Goal: Complete application form: Complete application form

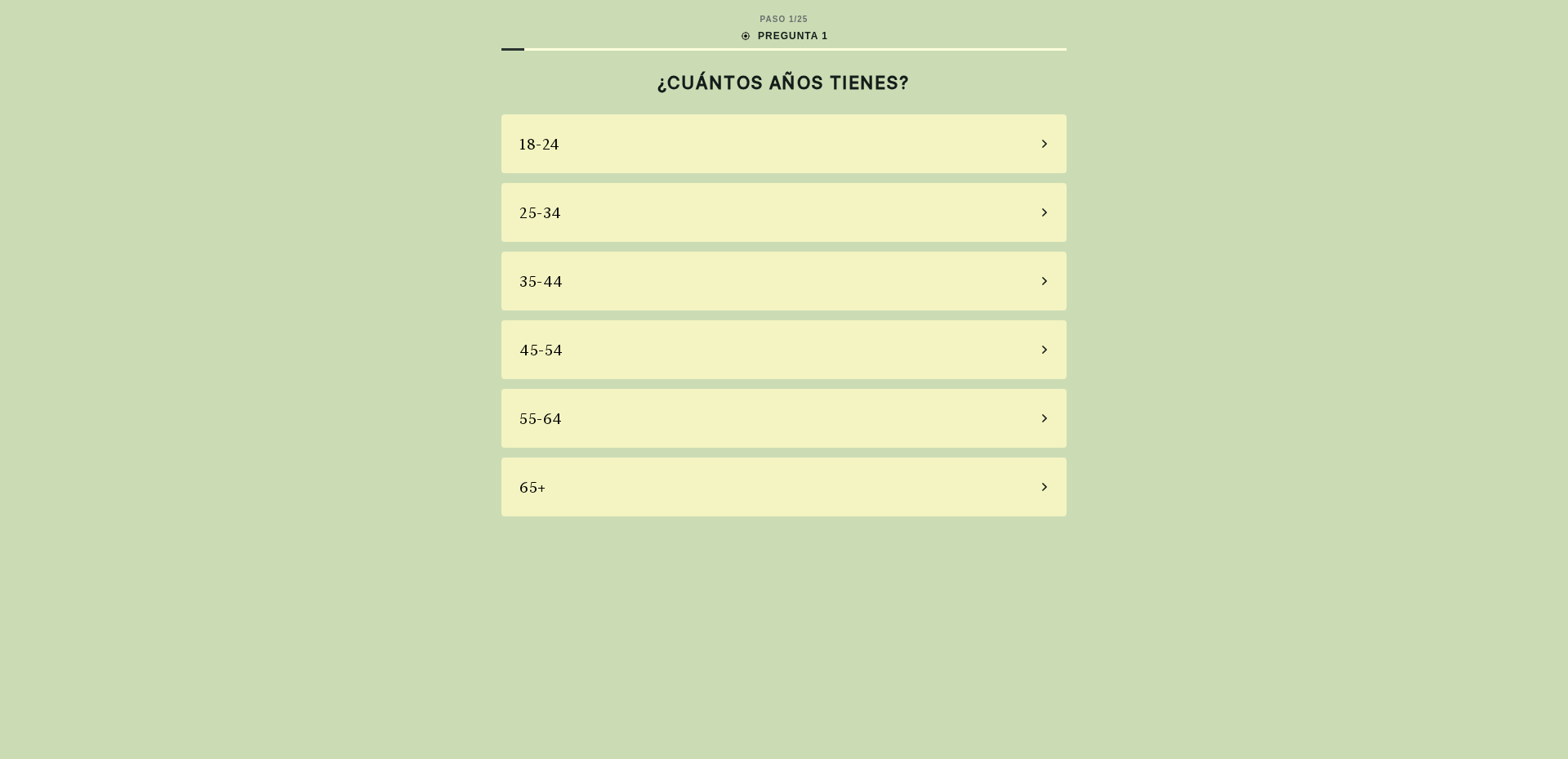
click at [579, 350] on div "45-54" at bounding box center [784, 349] width 566 height 59
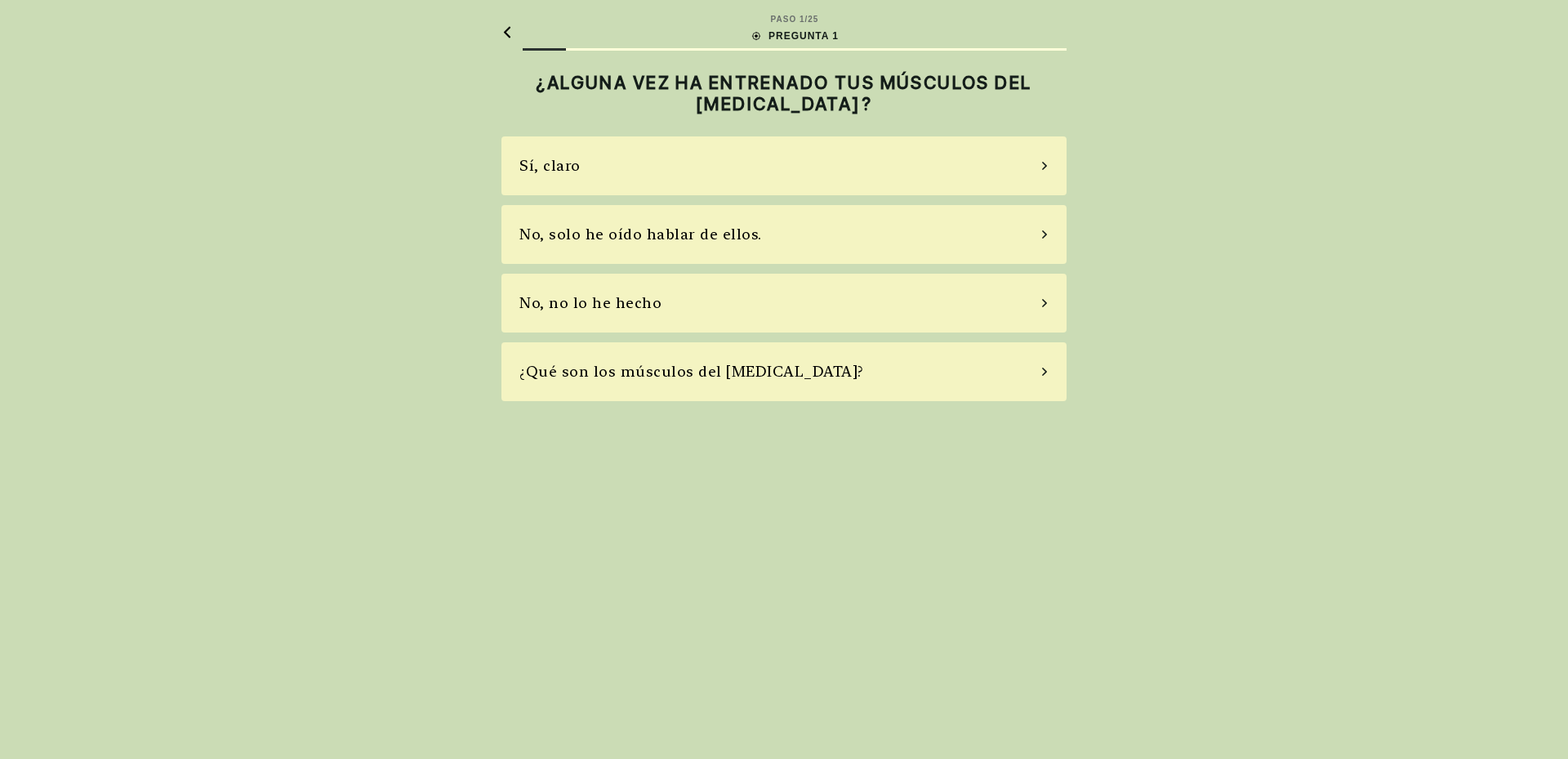
click at [627, 167] on div "Sí, claro" at bounding box center [784, 165] width 566 height 59
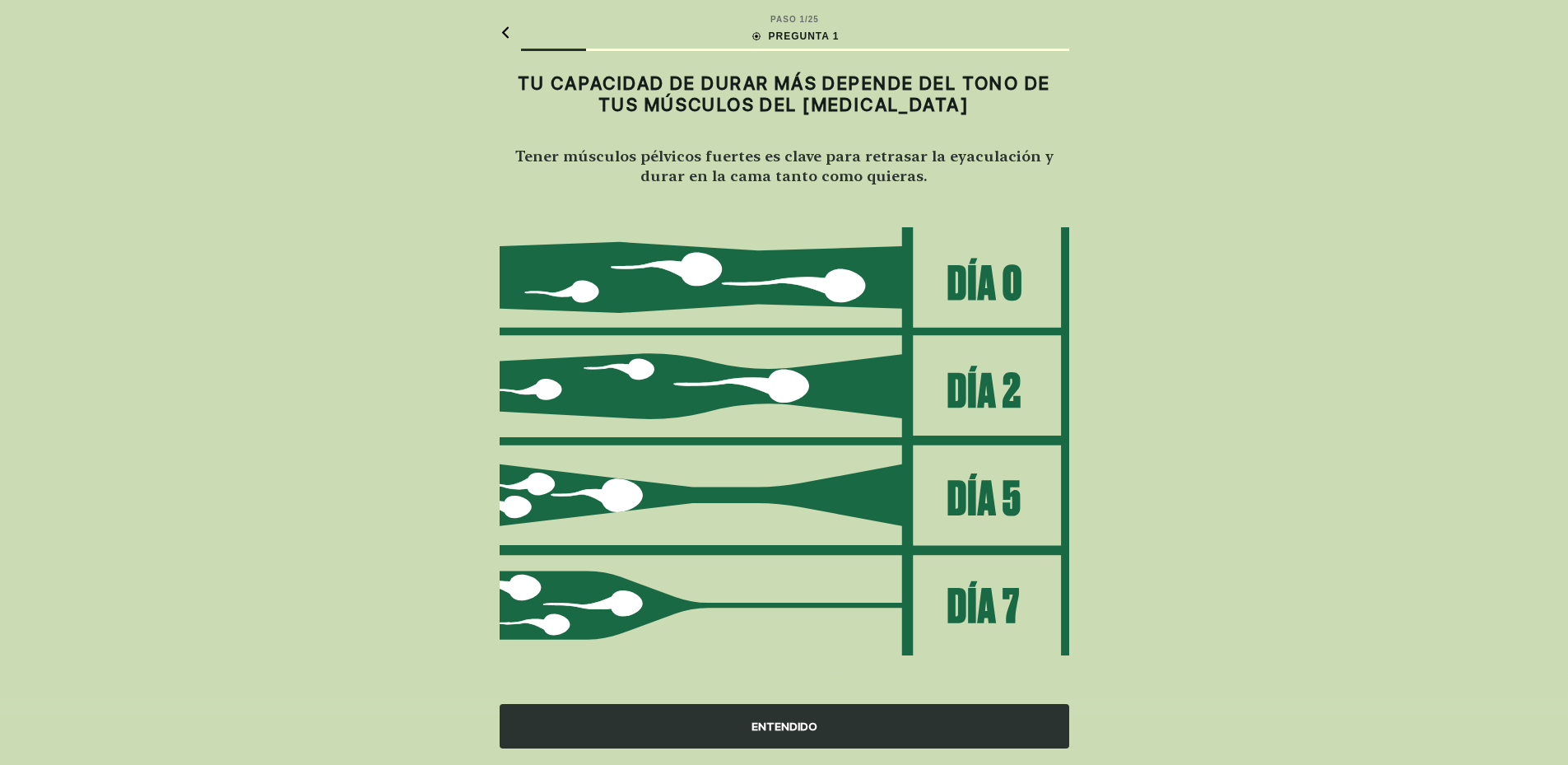
click at [771, 722] on font "ENTENDIDO" at bounding box center [784, 726] width 66 height 14
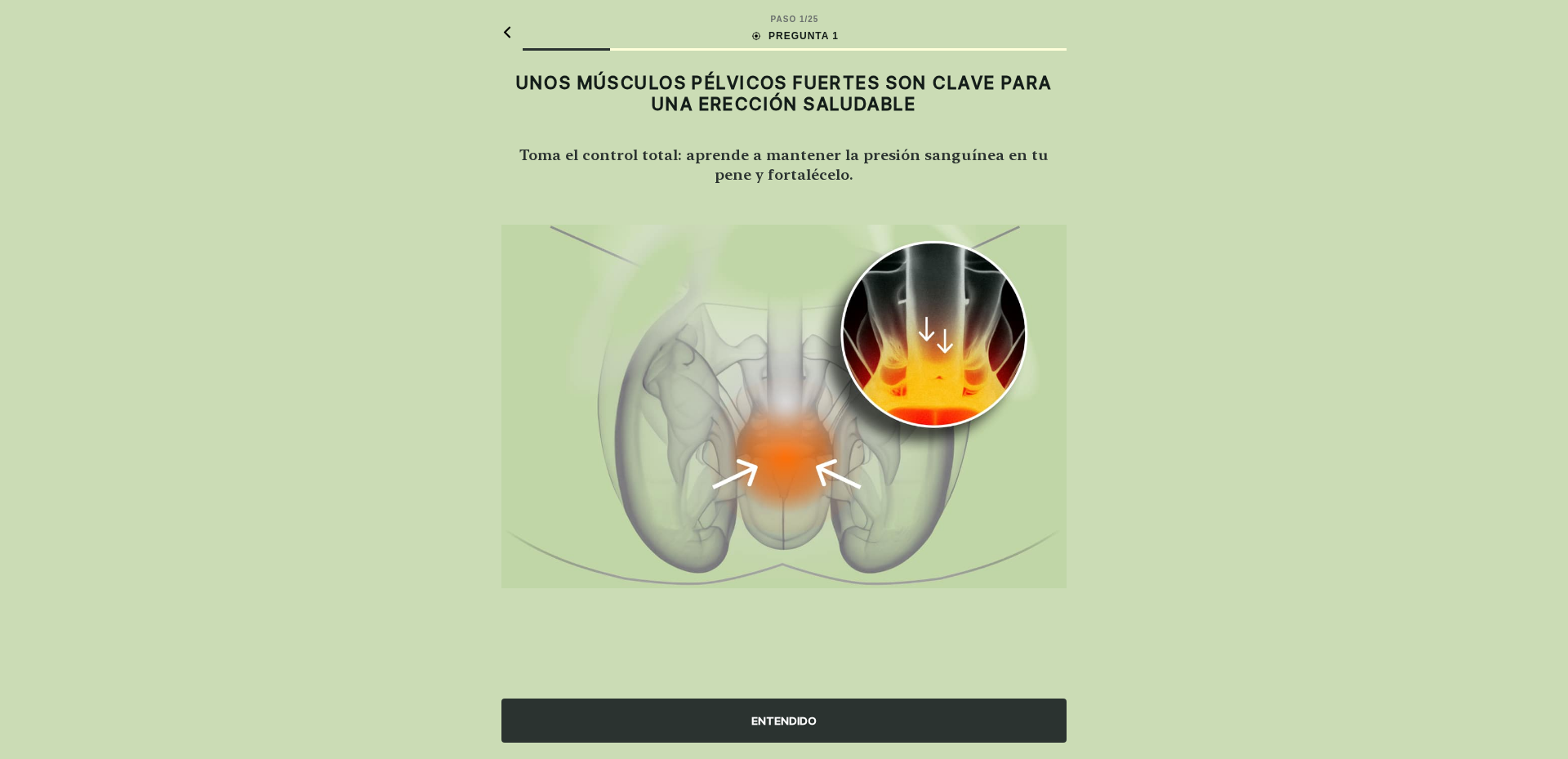
click at [766, 717] on font "ENTENDIDO" at bounding box center [784, 720] width 66 height 14
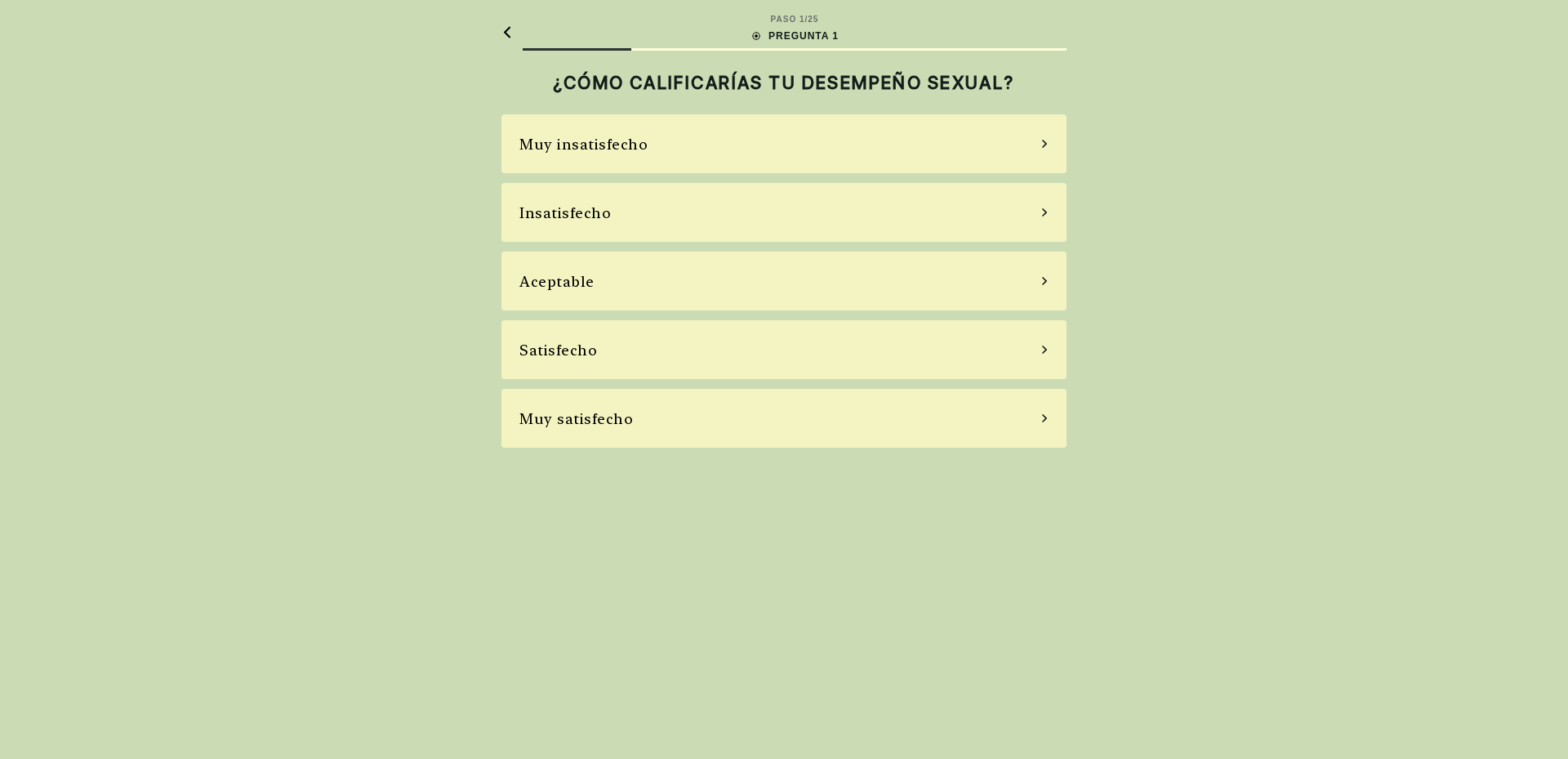
click at [700, 216] on div "Insatisfecho" at bounding box center [784, 212] width 566 height 59
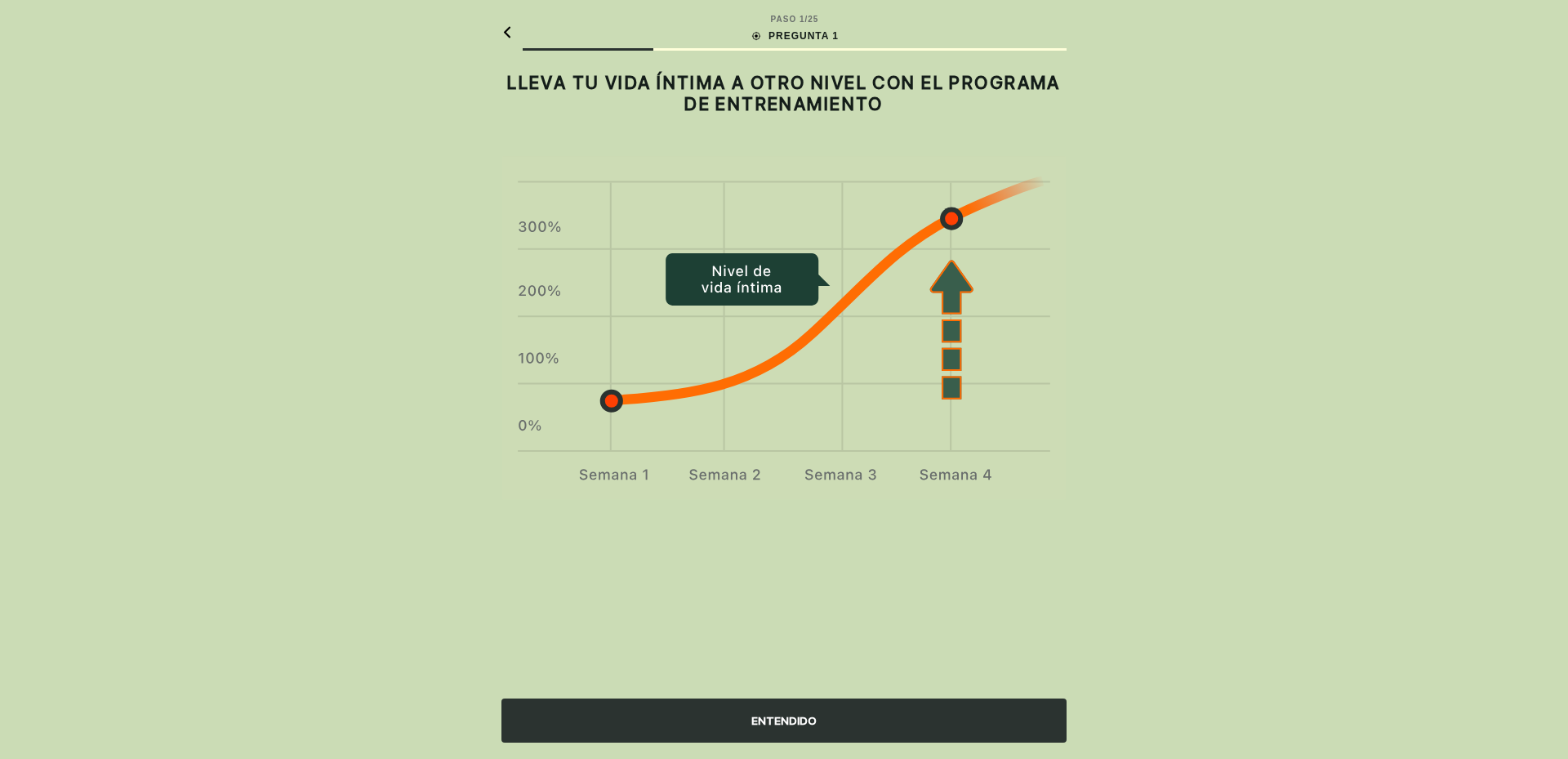
click at [784, 724] on font "ENTENDIDO" at bounding box center [784, 720] width 66 height 14
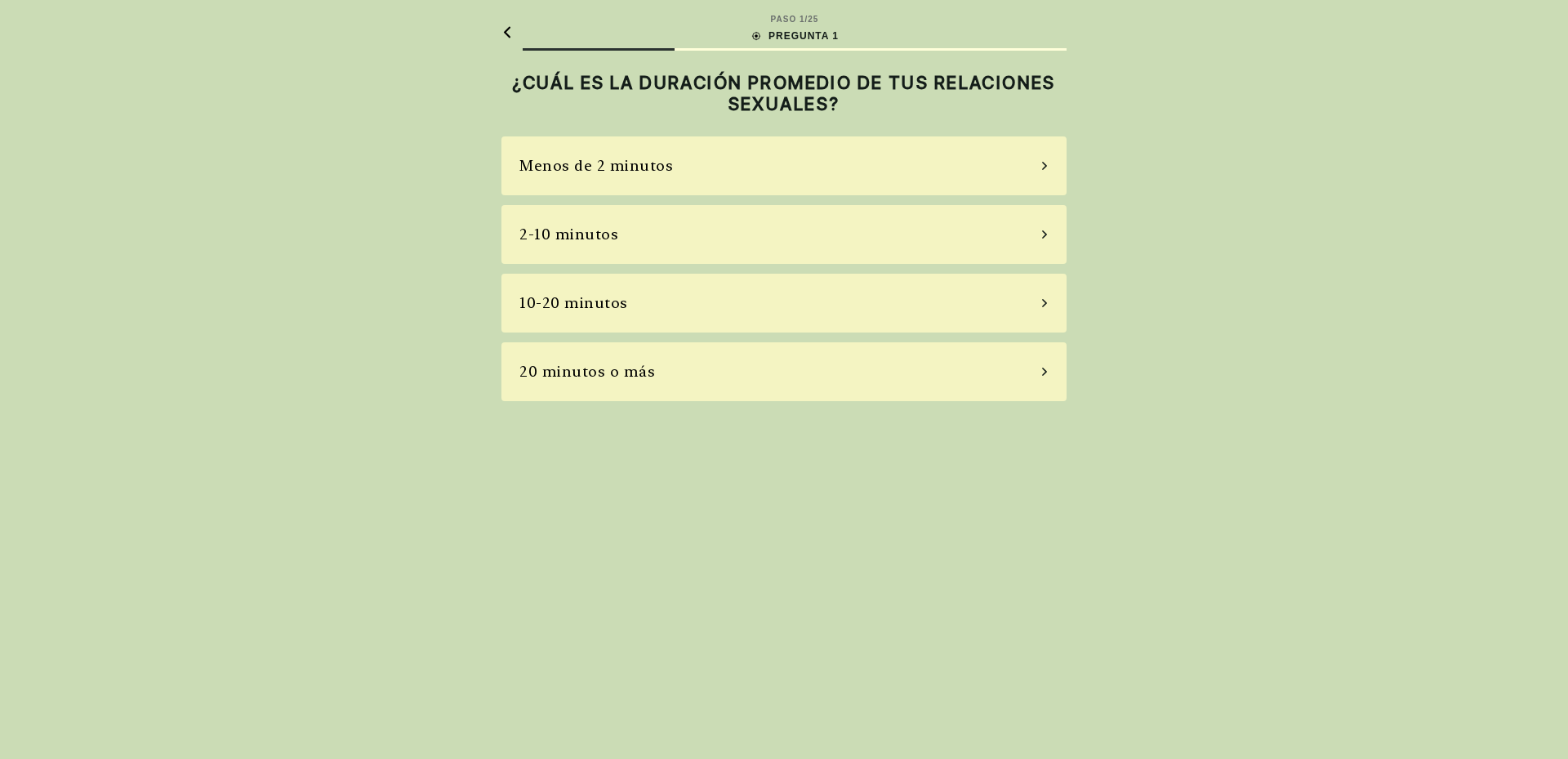
click at [676, 373] on div "20 minutos o más" at bounding box center [784, 371] width 566 height 59
click at [648, 242] on div "A veces" at bounding box center [784, 234] width 566 height 59
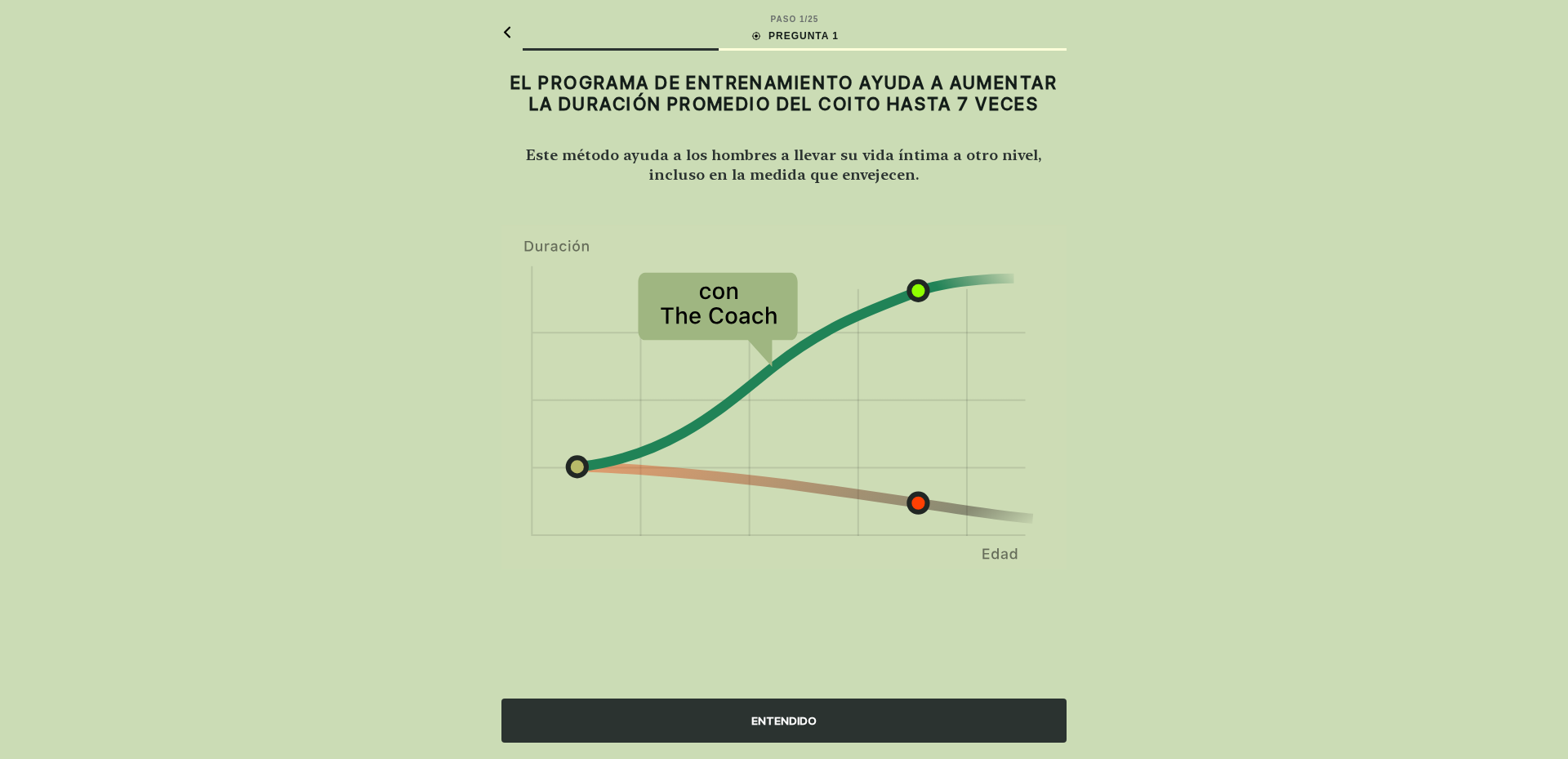
click at [780, 727] on font "ENTENDIDO" at bounding box center [784, 720] width 66 height 17
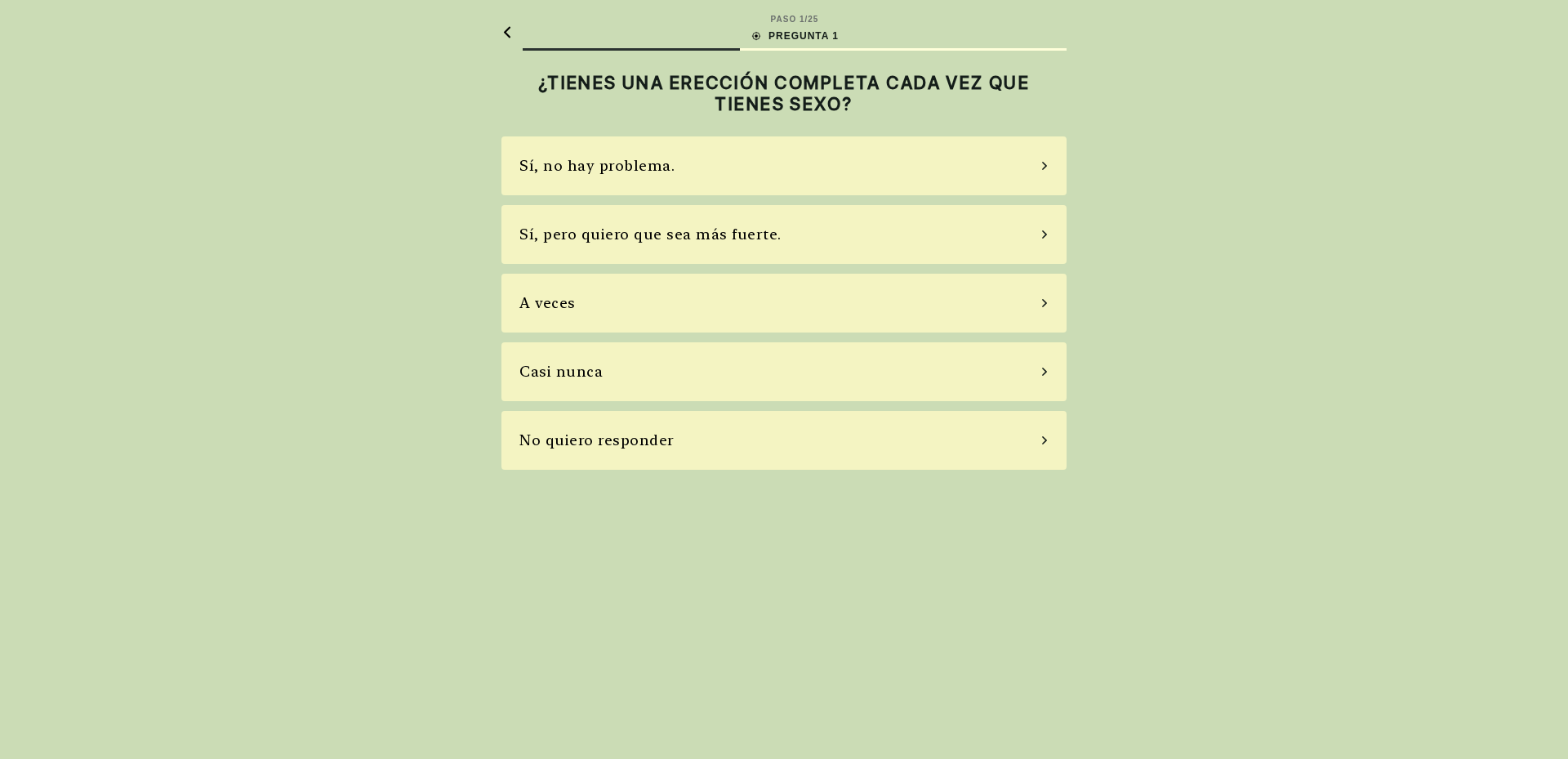
click at [702, 177] on div "Sí, no hay problema." at bounding box center [784, 165] width 566 height 59
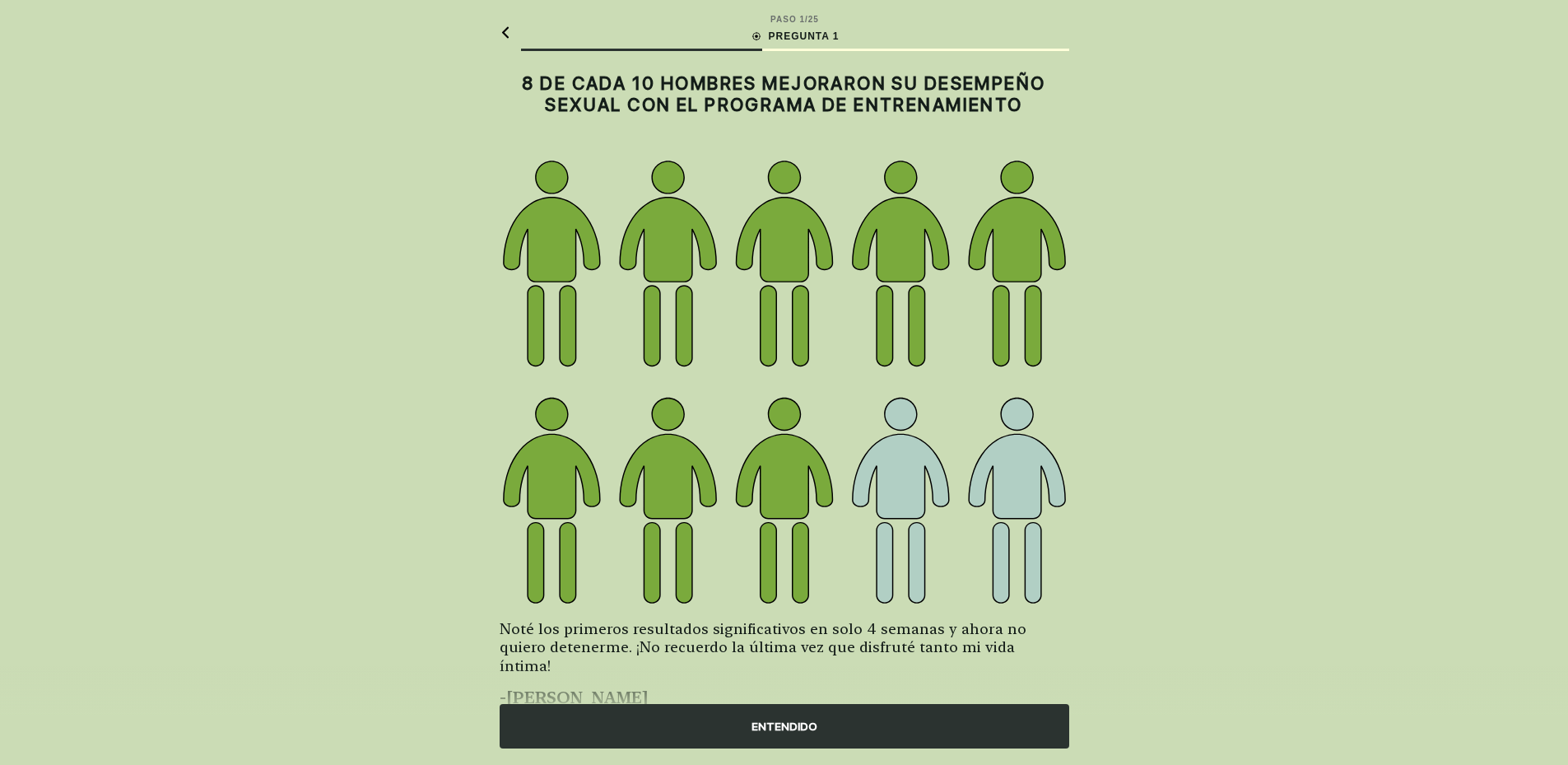
click at [783, 725] on font "ENTENDIDO" at bounding box center [784, 726] width 66 height 14
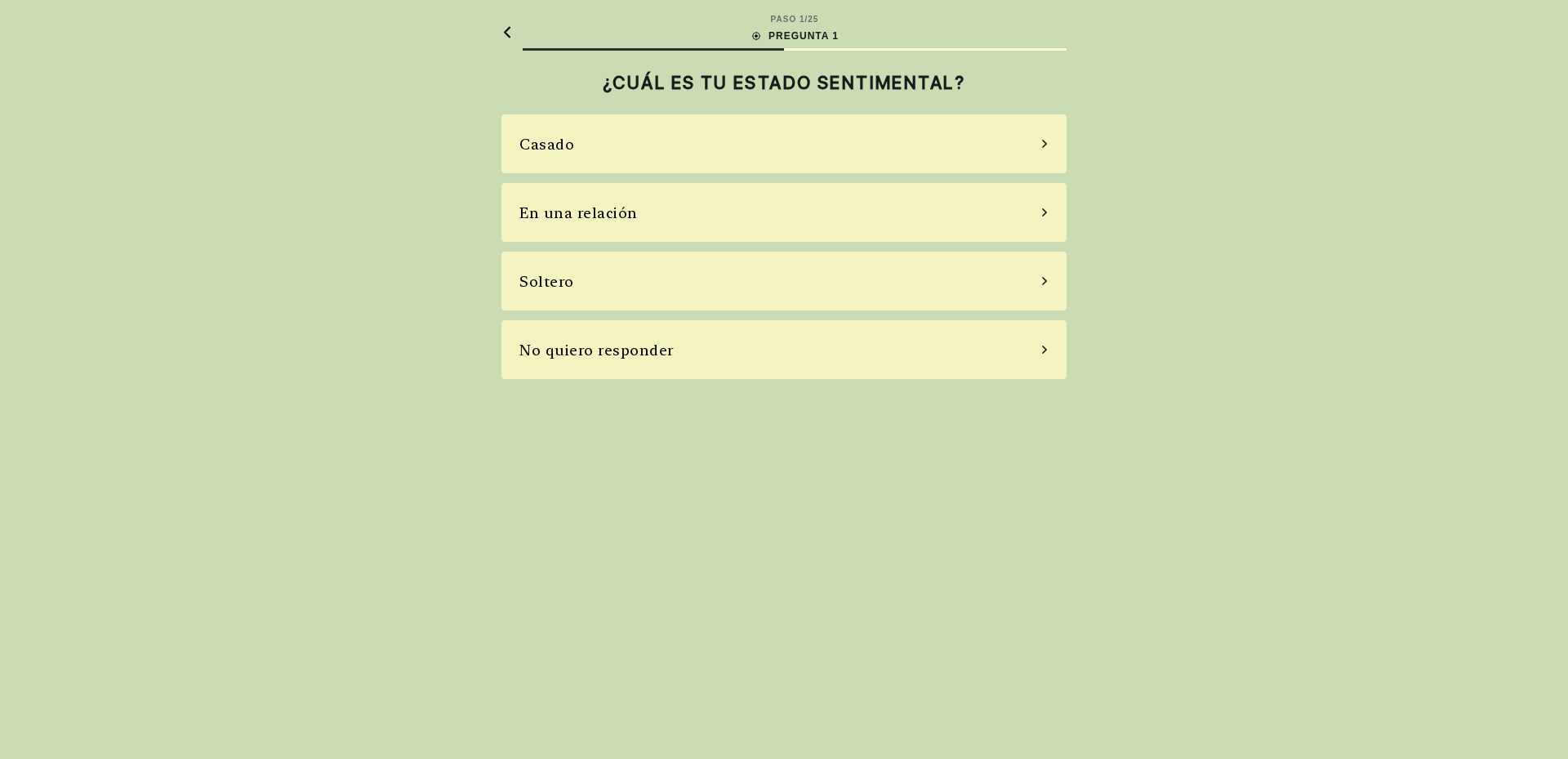
click at [689, 141] on div "Casado" at bounding box center [784, 143] width 566 height 59
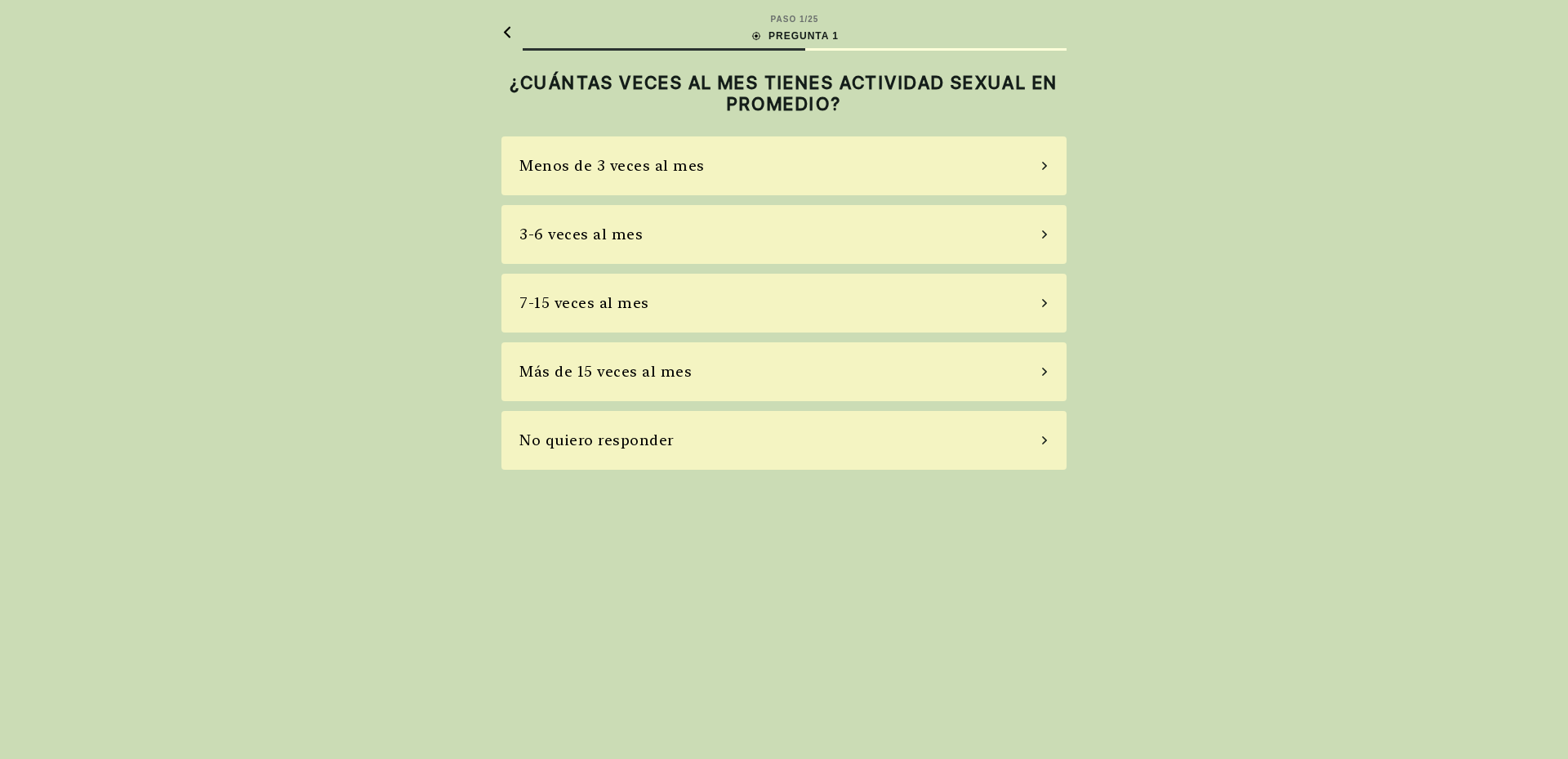
click at [679, 444] on div "No quiero responder" at bounding box center [784, 439] width 566 height 59
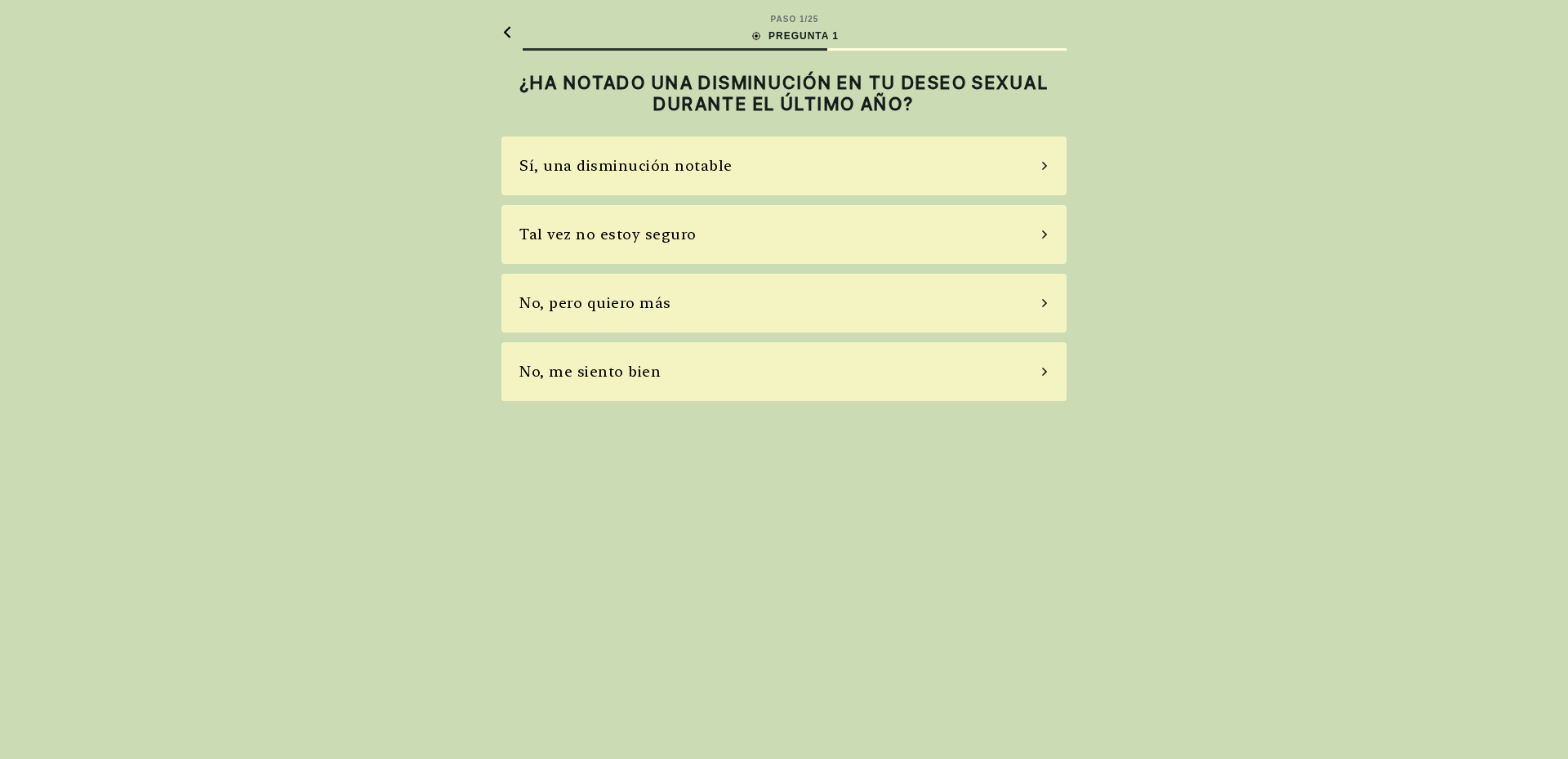
click at [707, 176] on div "Sí, una disminución notable" at bounding box center [626, 165] width 213 height 22
click at [740, 301] on div "No, no tomo" at bounding box center [784, 303] width 566 height 59
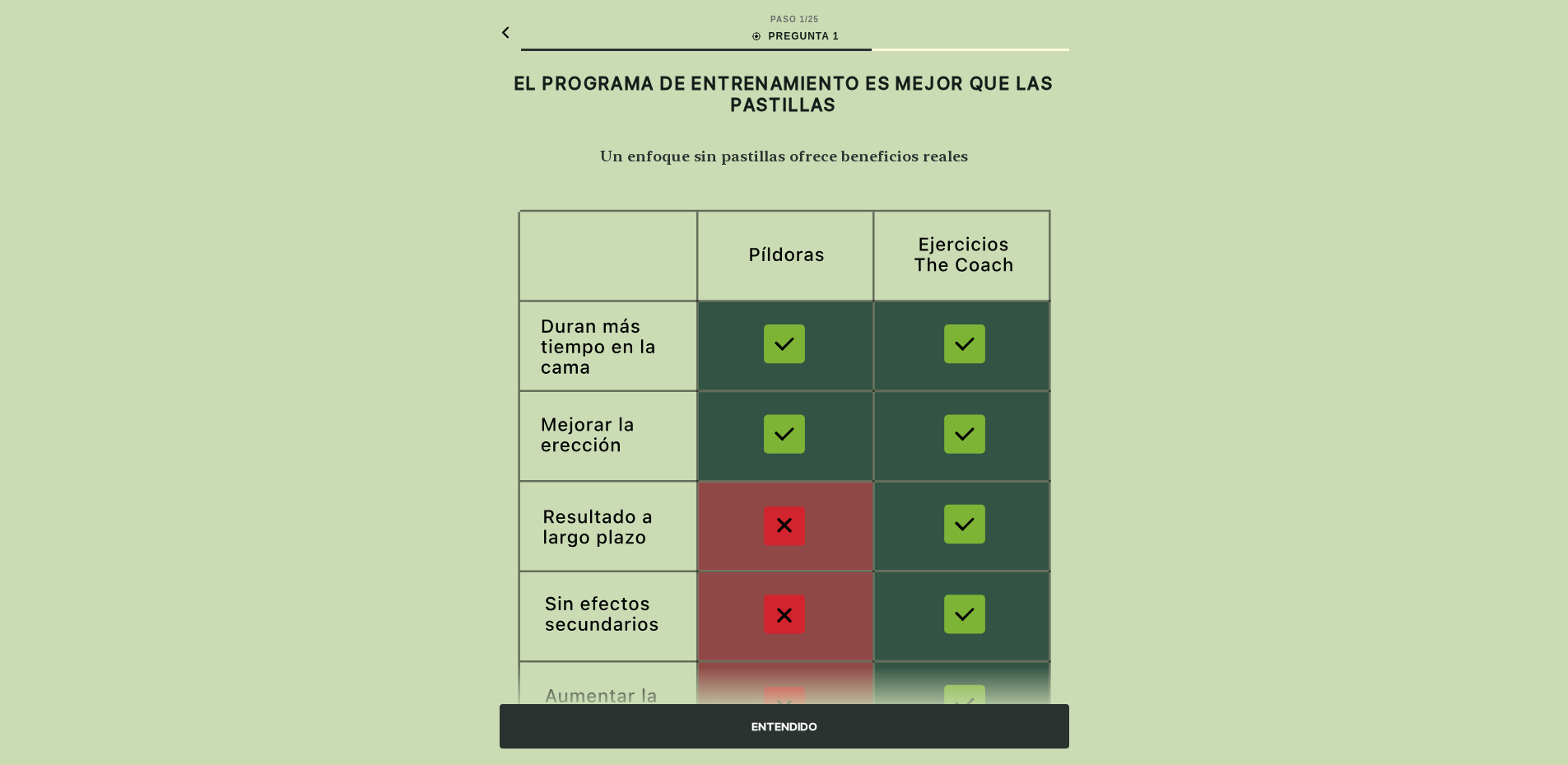
click at [792, 738] on div "ENTENDIDO" at bounding box center [785, 725] width 570 height 44
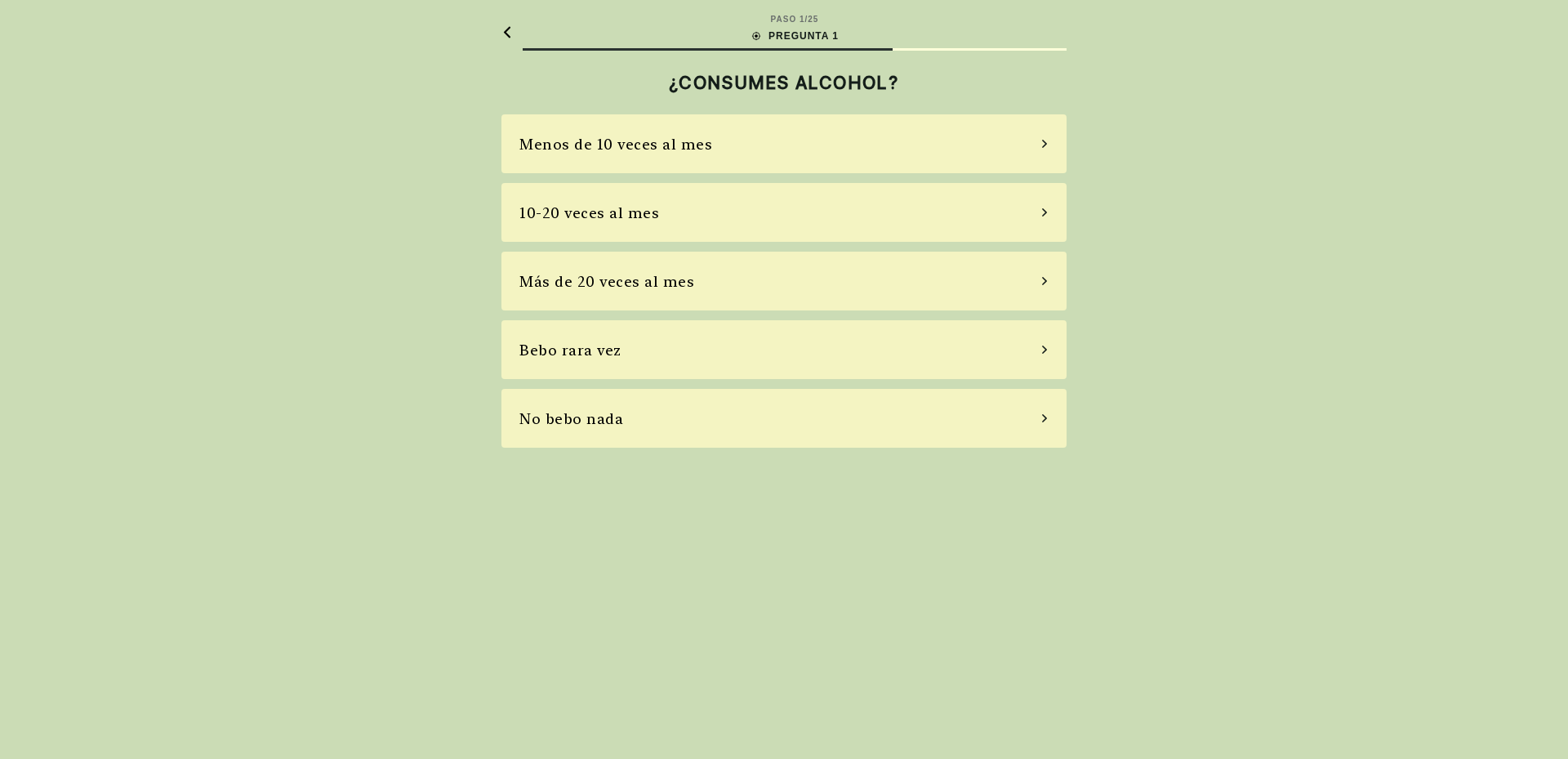
click at [703, 356] on div "Bebo rara vez" at bounding box center [784, 349] width 566 height 59
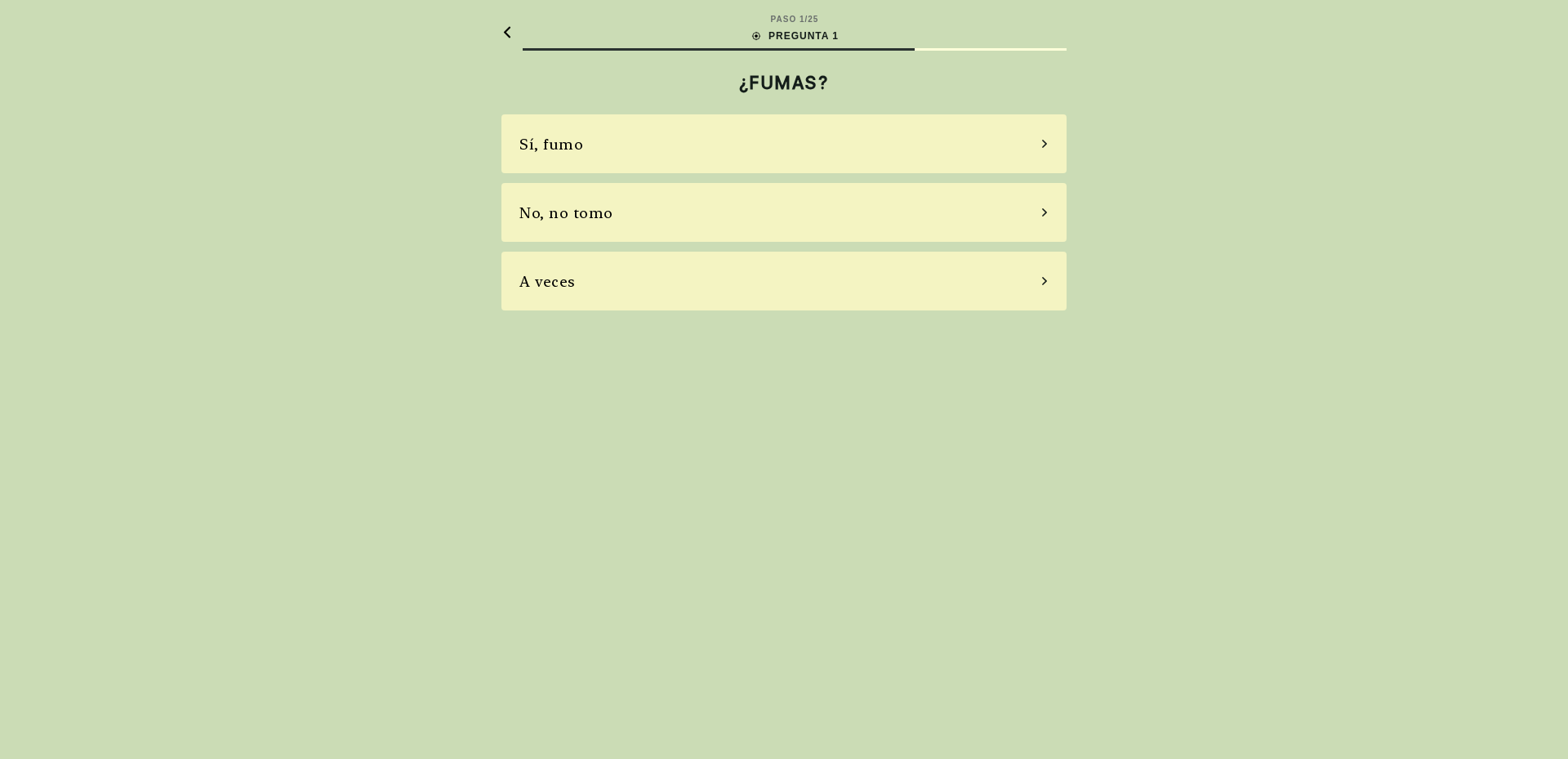
click at [732, 218] on div "No, no tomo" at bounding box center [784, 212] width 566 height 59
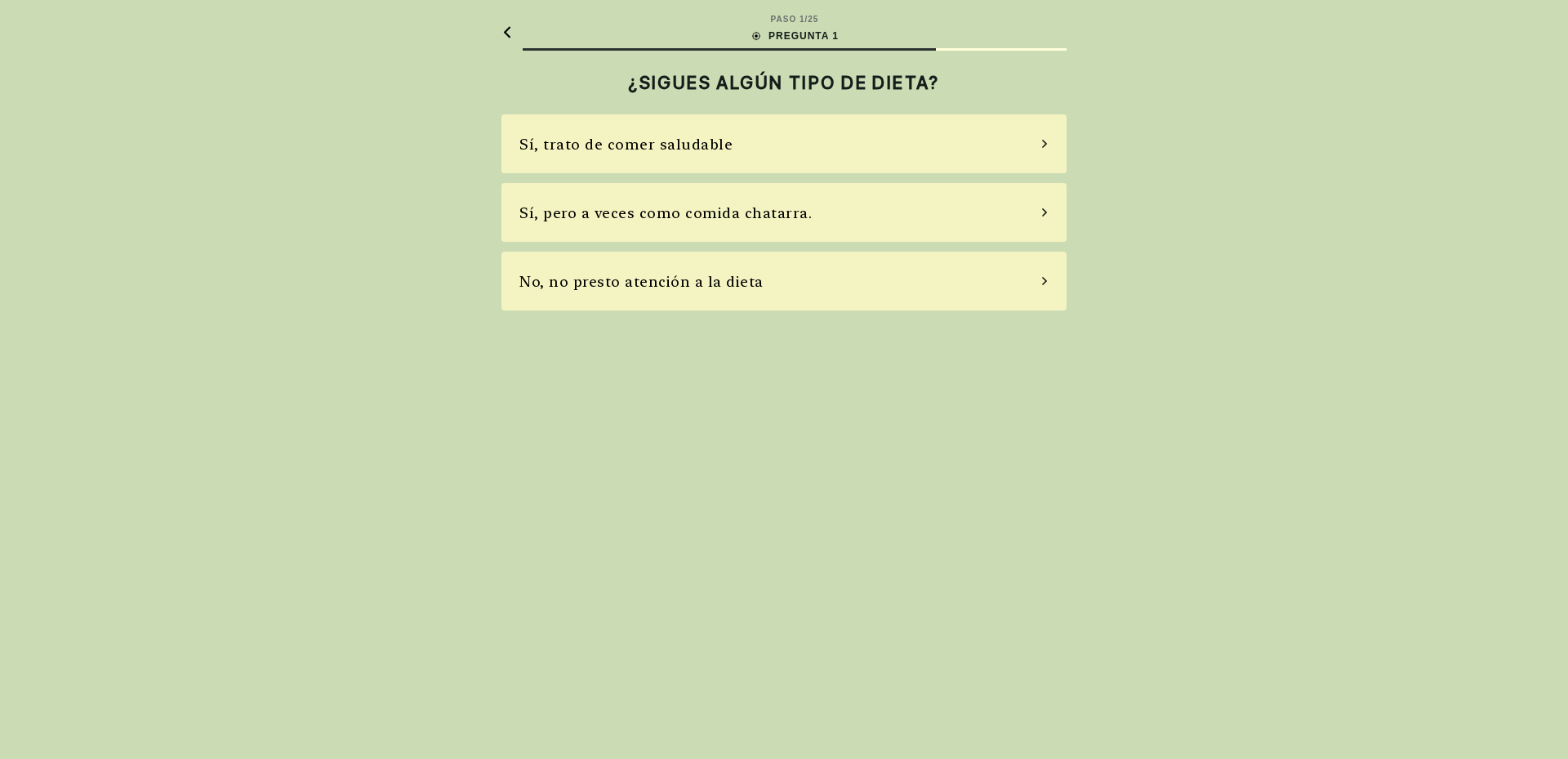
click at [716, 146] on font "Sí, trato de comer saludable" at bounding box center [626, 144] width 213 height 17
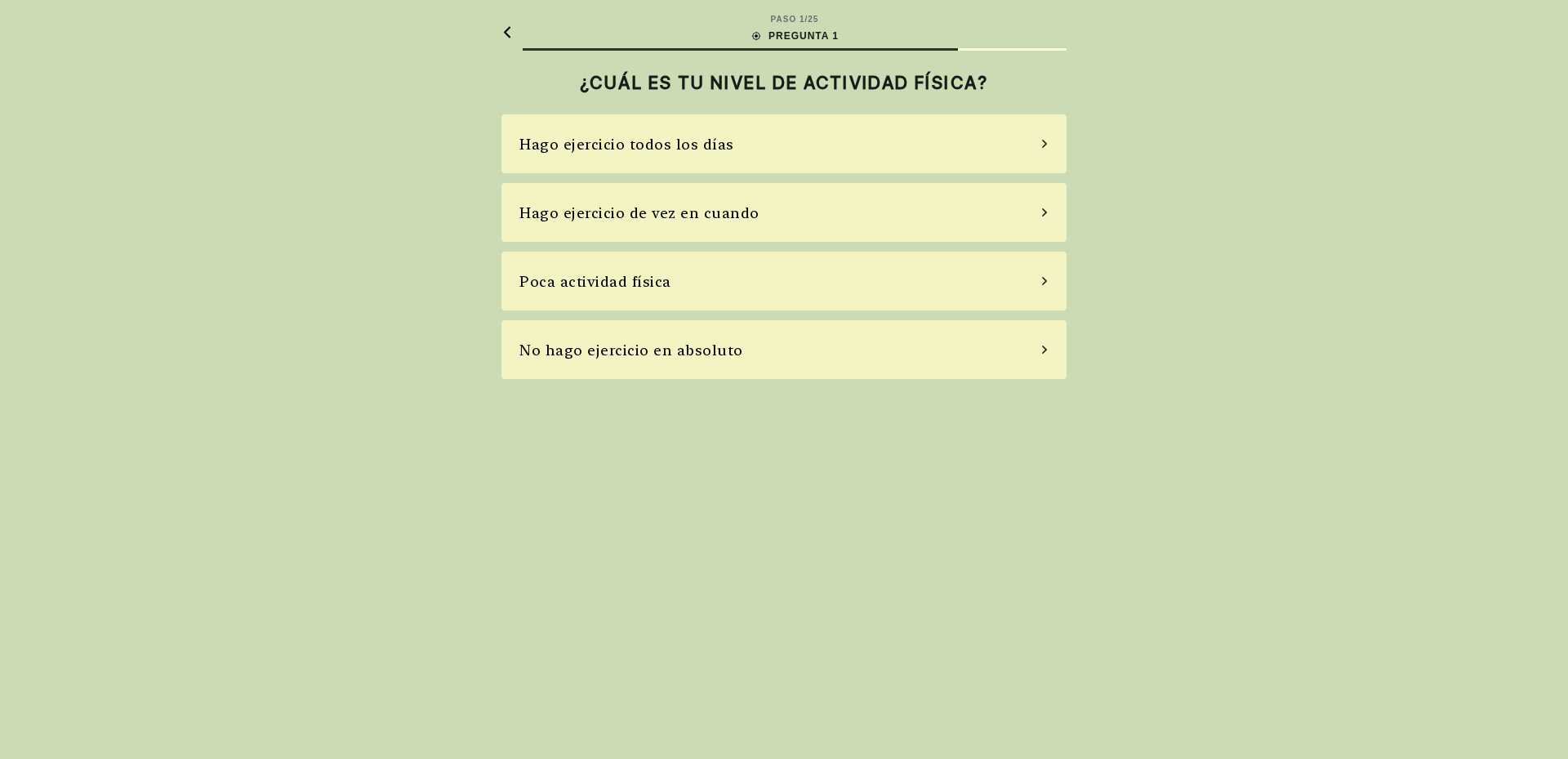
click at [707, 268] on div "Poca actividad física" at bounding box center [784, 280] width 566 height 59
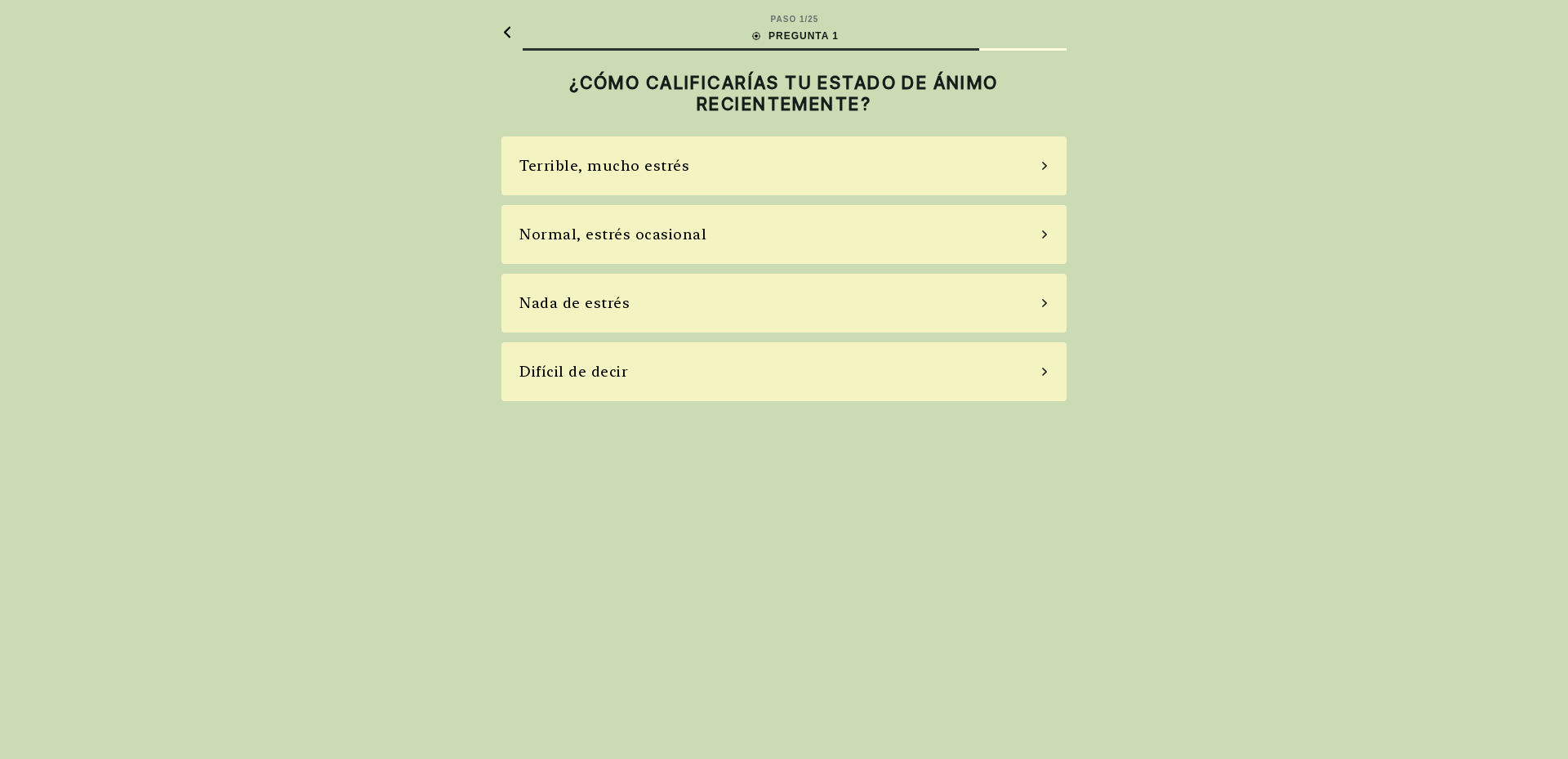
click at [736, 165] on div "Terrible, mucho estrés" at bounding box center [784, 165] width 566 height 59
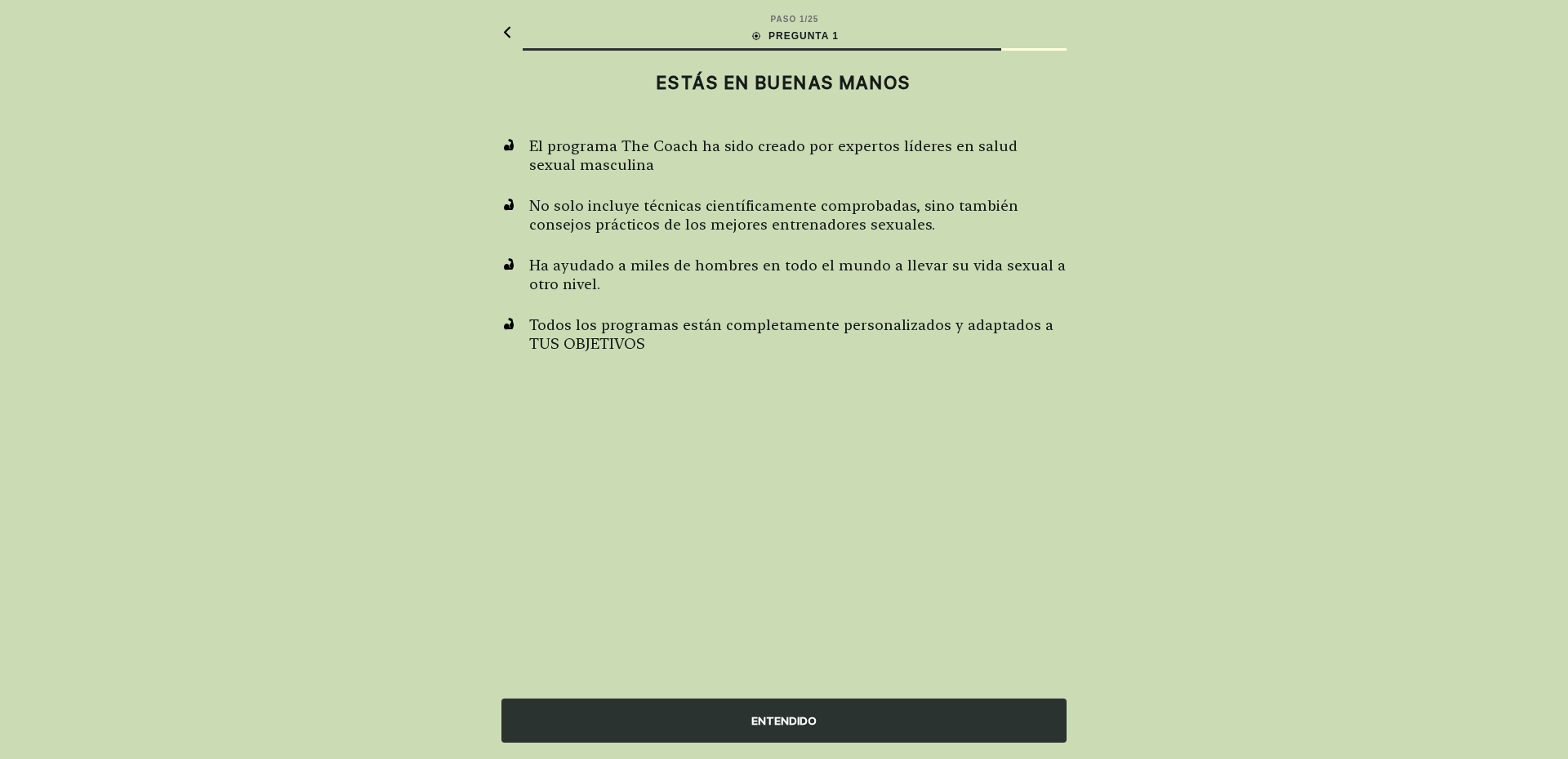
click at [768, 732] on div "ENTENDIDO" at bounding box center [784, 719] width 566 height 44
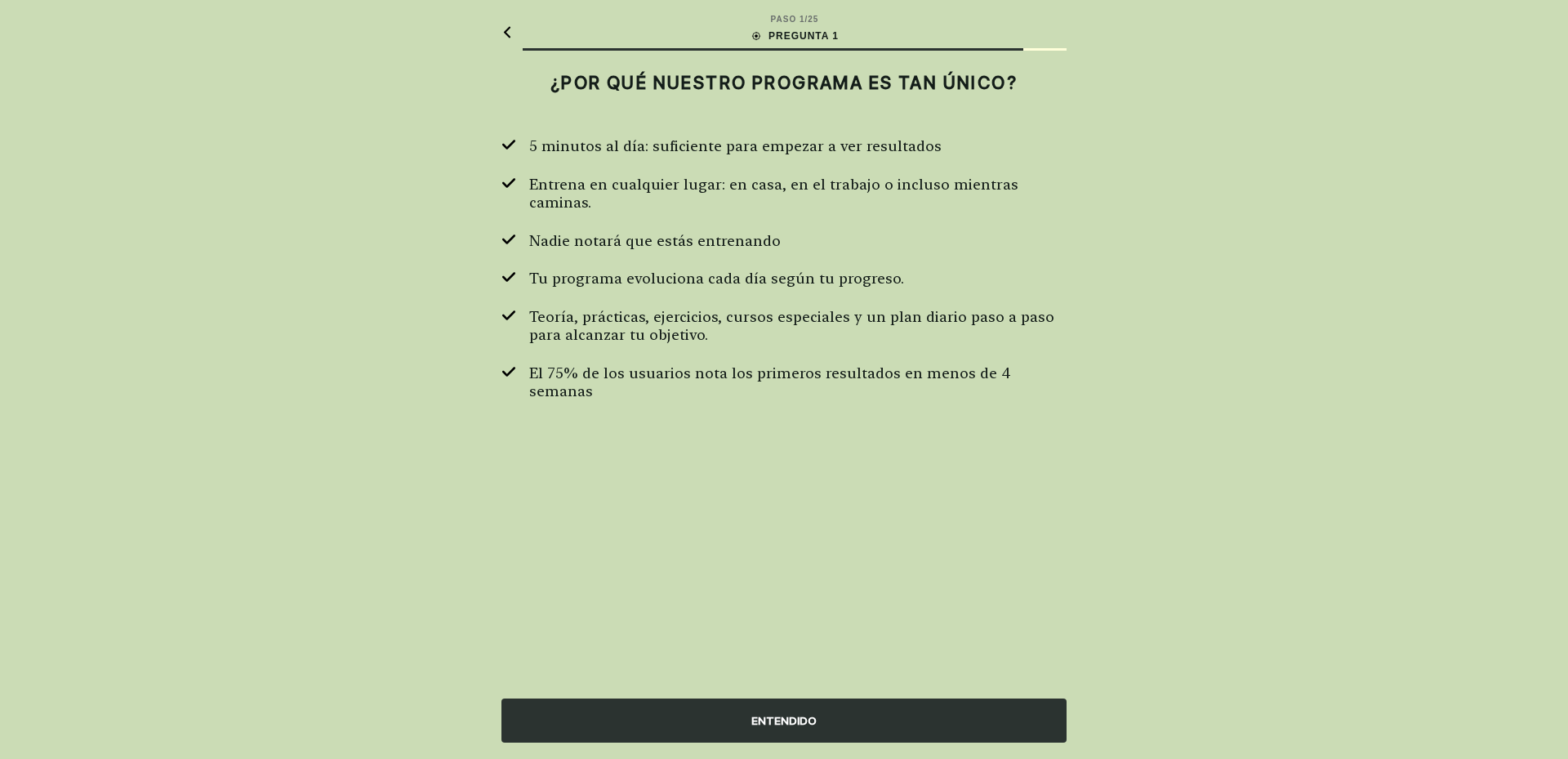
click at [749, 731] on div "ENTENDIDO" at bounding box center [784, 719] width 566 height 44
